Goal: Find specific page/section: Find specific page/section

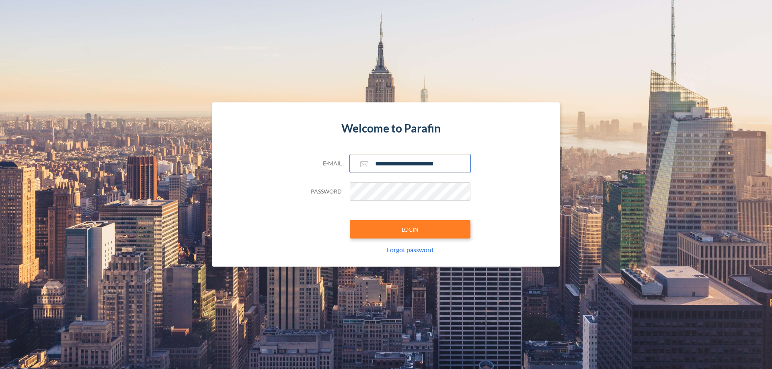
type input "**********"
click at [410, 229] on button "LOGIN" at bounding box center [410, 229] width 121 height 18
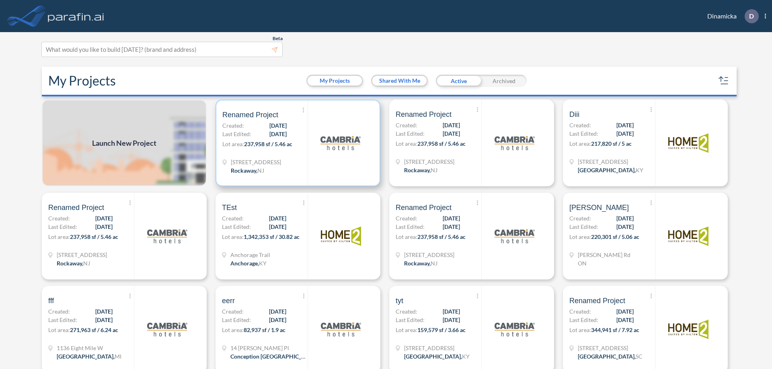
scroll to position [2, 0]
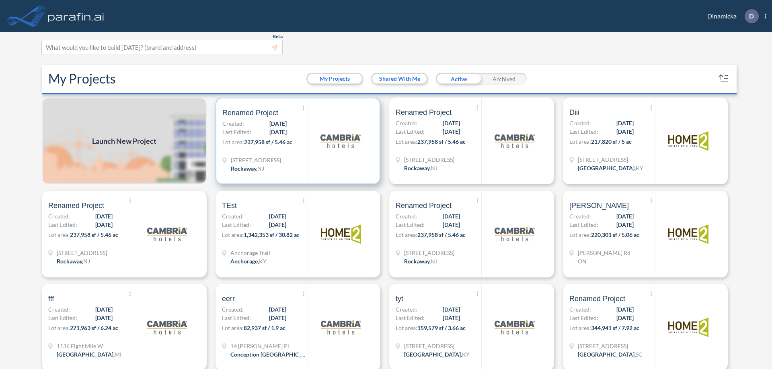
click at [296, 141] on p "Lot area: 237,958 sf / 5.46 ac" at bounding box center [264, 144] width 85 height 12
